Goal: Transaction & Acquisition: Purchase product/service

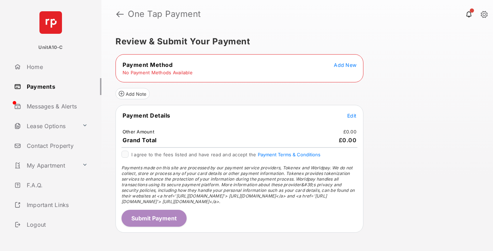
click at [345, 65] on span "Add New" at bounding box center [345, 65] width 23 height 6
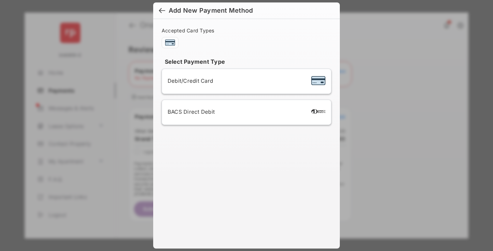
click at [189, 81] on span "Debit/Credit Card" at bounding box center [190, 81] width 45 height 7
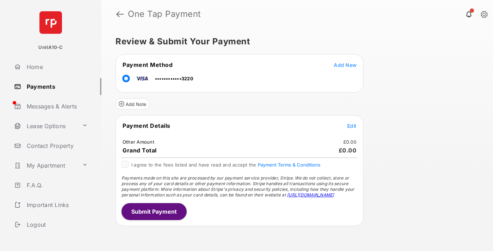
click at [352, 126] on span "Edit" at bounding box center [351, 126] width 9 height 6
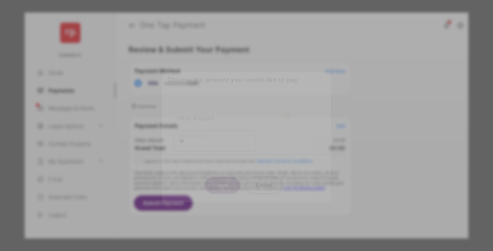
type input "**"
click at [223, 179] on button "Save" at bounding box center [222, 185] width 35 height 17
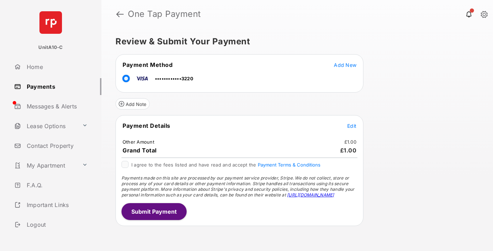
click at [154, 211] on button "Submit Payment" at bounding box center [154, 211] width 65 height 17
